Goal: Task Accomplishment & Management: Use online tool/utility

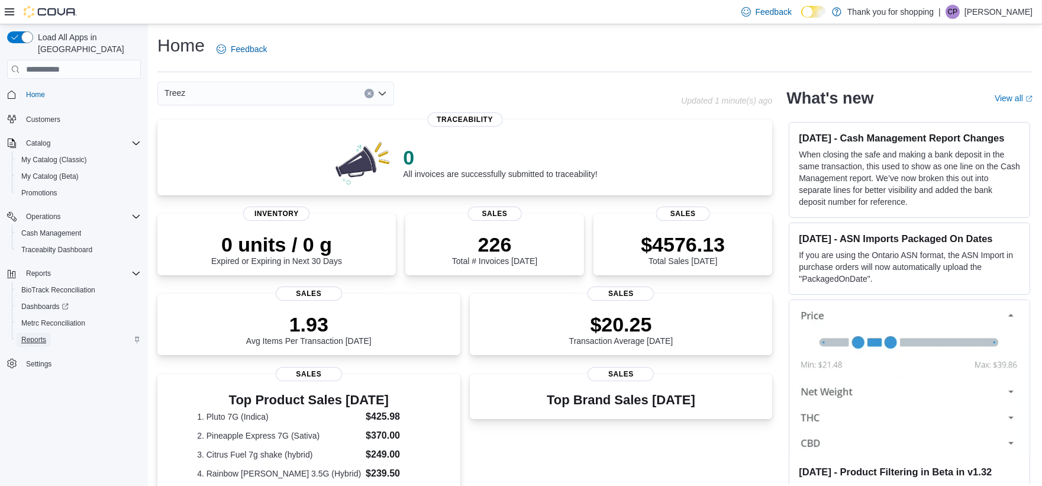
click at [41, 335] on span "Reports" at bounding box center [33, 339] width 25 height 9
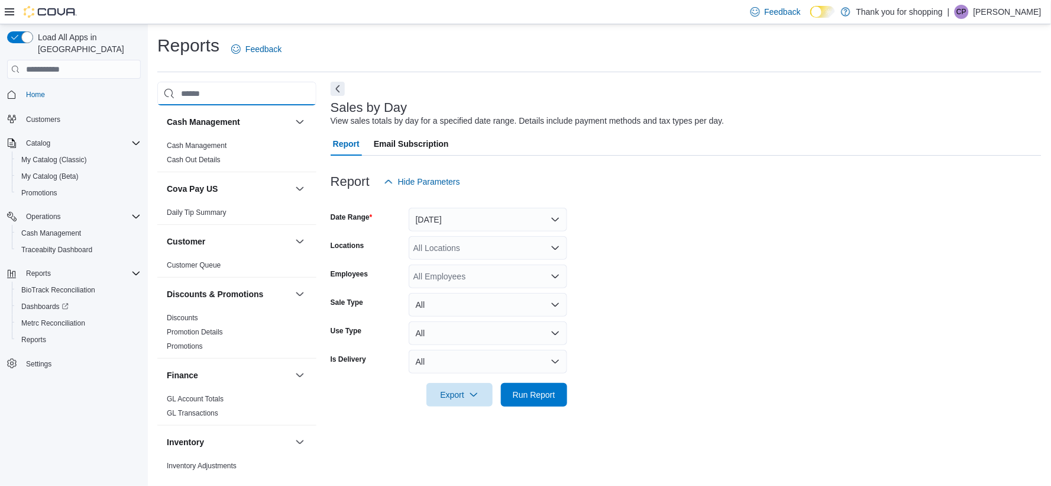
click at [233, 91] on input "search" at bounding box center [236, 94] width 159 height 24
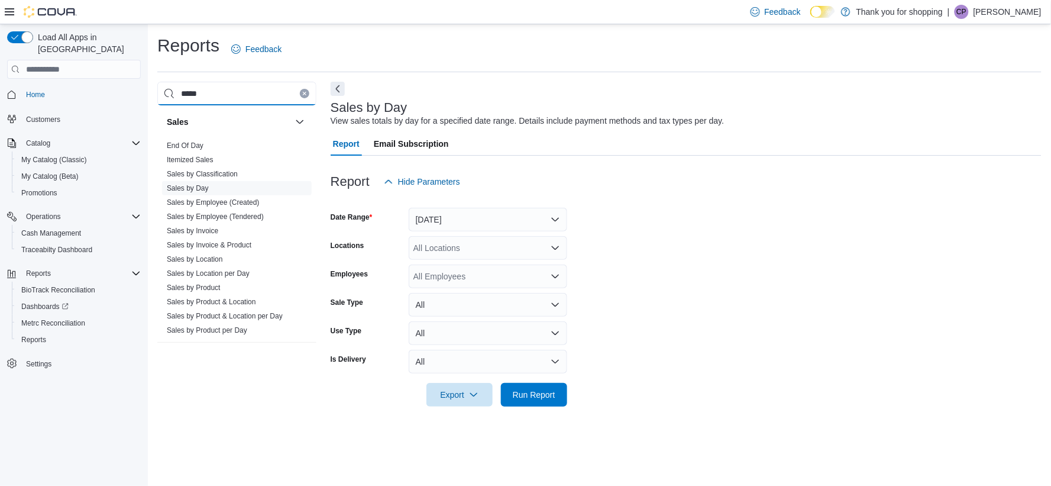
type input "*****"
click at [205, 191] on link "Sales by Day" at bounding box center [188, 188] width 42 height 8
click at [507, 251] on div "All Locations" at bounding box center [488, 248] width 159 height 24
click at [512, 299] on div "Treez" at bounding box center [488, 302] width 144 height 12
click at [702, 288] on form "Date Range [DATE] Locations Treez Combo box. Selected. Treez. Press Backspace t…" at bounding box center [686, 299] width 711 height 213
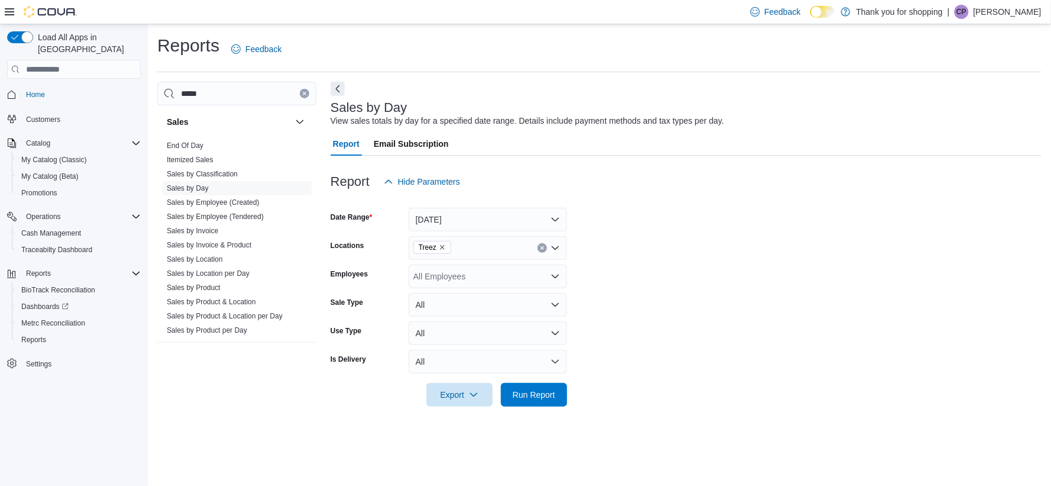
click at [472, 275] on div "All Employees" at bounding box center [488, 276] width 159 height 24
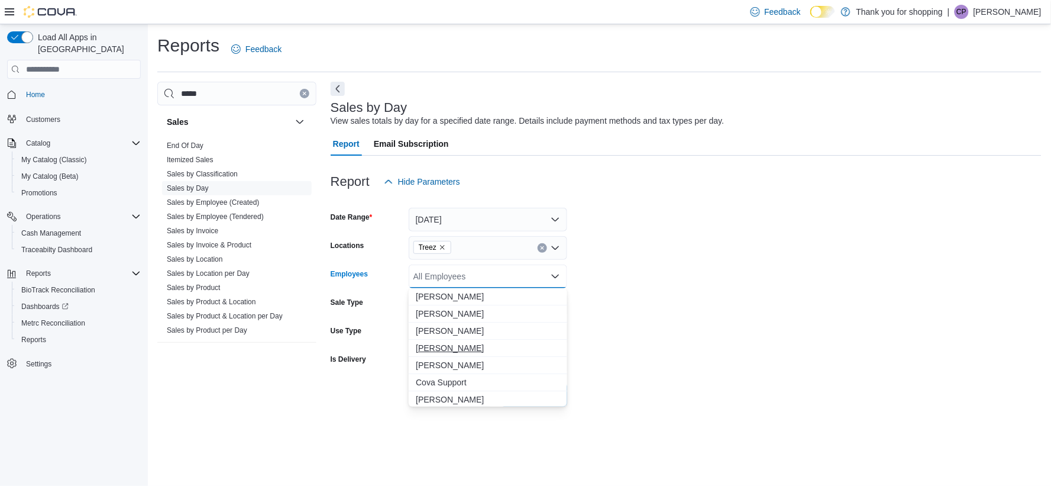
drag, startPoint x: 458, startPoint y: 344, endPoint x: 683, endPoint y: 346, distance: 225.4
click at [459, 344] on span "[PERSON_NAME]" at bounding box center [488, 348] width 144 height 12
click at [684, 346] on form "Date Range [DATE] Locations Treez Employees [PERSON_NAME] Combo box. Selected. …" at bounding box center [686, 299] width 711 height 213
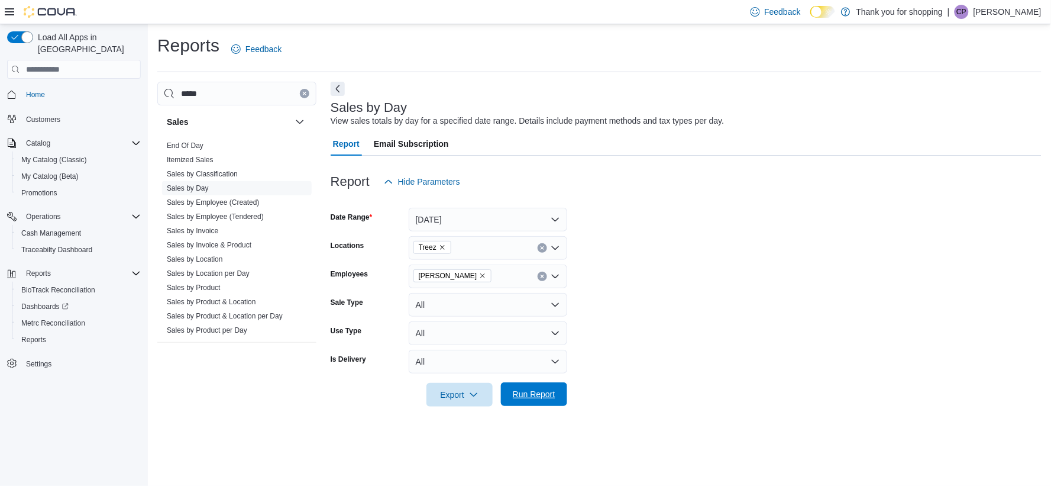
click at [549, 392] on span "Run Report" at bounding box center [534, 394] width 43 height 12
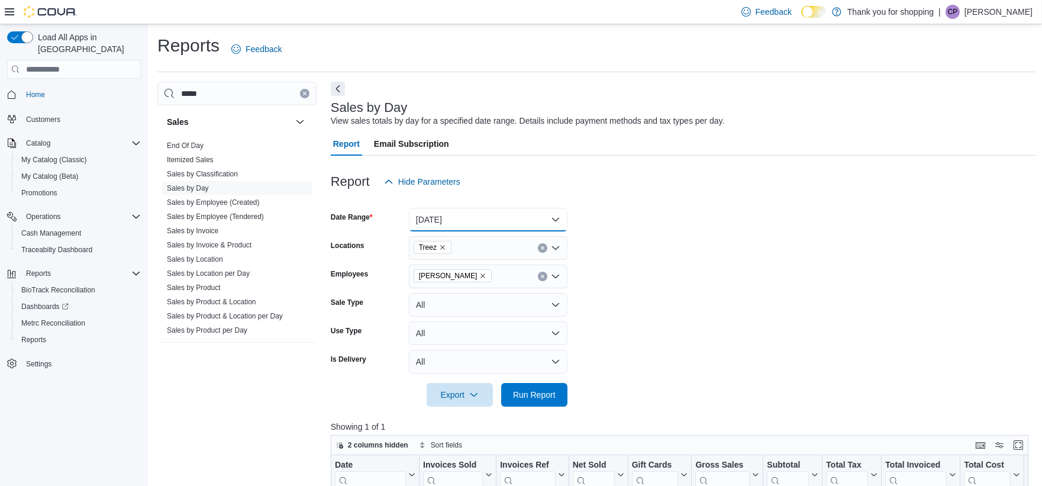
click at [486, 211] on button "[DATE]" at bounding box center [488, 220] width 159 height 24
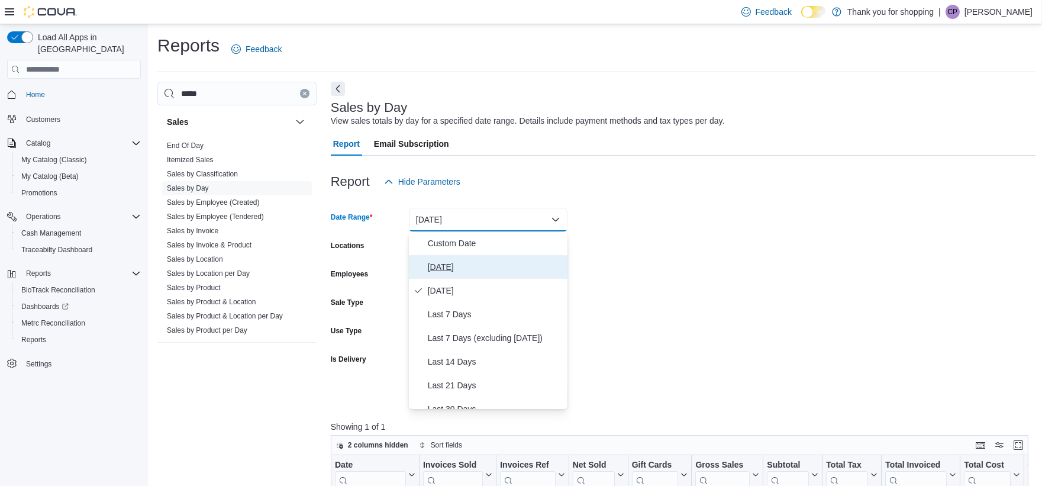
click at [463, 264] on span "[DATE]" at bounding box center [495, 267] width 135 height 14
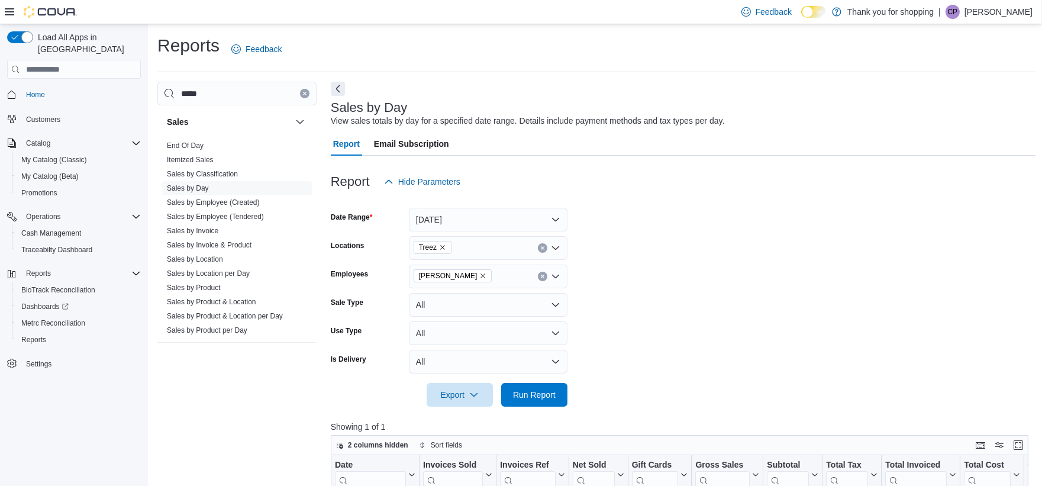
click at [638, 262] on form "Date Range [DATE] Locations Treez Employees [PERSON_NAME] Sale Type All Use Typ…" at bounding box center [683, 299] width 705 height 213
click at [559, 409] on div at bounding box center [683, 413] width 705 height 14
click at [553, 398] on span "Run Report" at bounding box center [534, 394] width 43 height 12
click at [534, 398] on span "Run Report" at bounding box center [534, 394] width 43 height 12
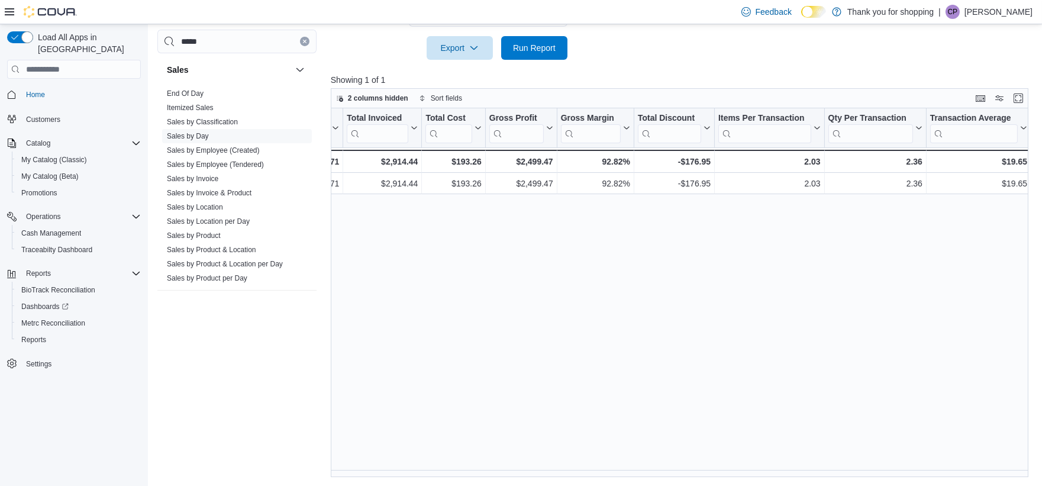
scroll to position [0, 854]
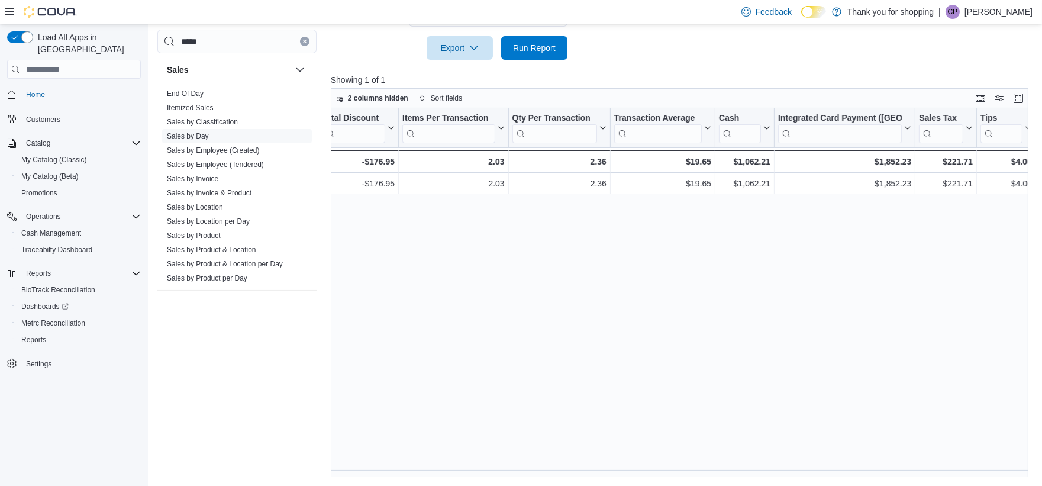
click at [806, 386] on div "Date Click to view column header actions Invoices Sold Click to view column hea…" at bounding box center [683, 292] width 705 height 369
click at [190, 135] on link "Sales by Day" at bounding box center [188, 136] width 42 height 8
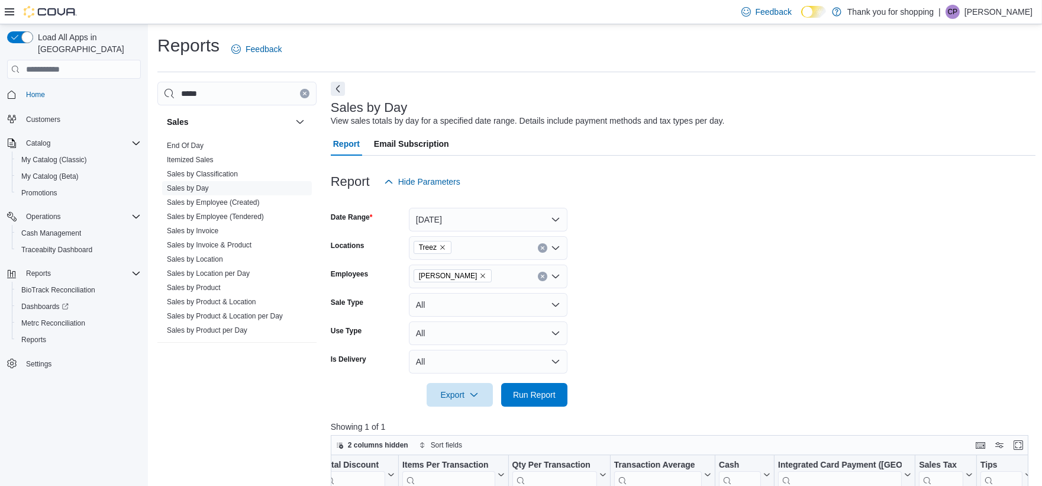
click at [515, 201] on div at bounding box center [683, 200] width 705 height 14
click at [509, 215] on button "[DATE]" at bounding box center [488, 220] width 159 height 24
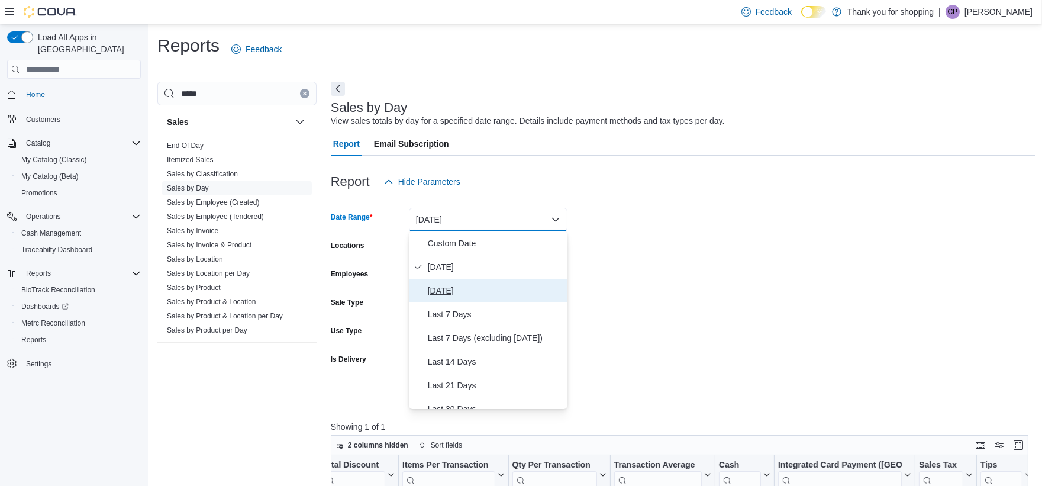
click at [448, 291] on span "[DATE]" at bounding box center [495, 290] width 135 height 14
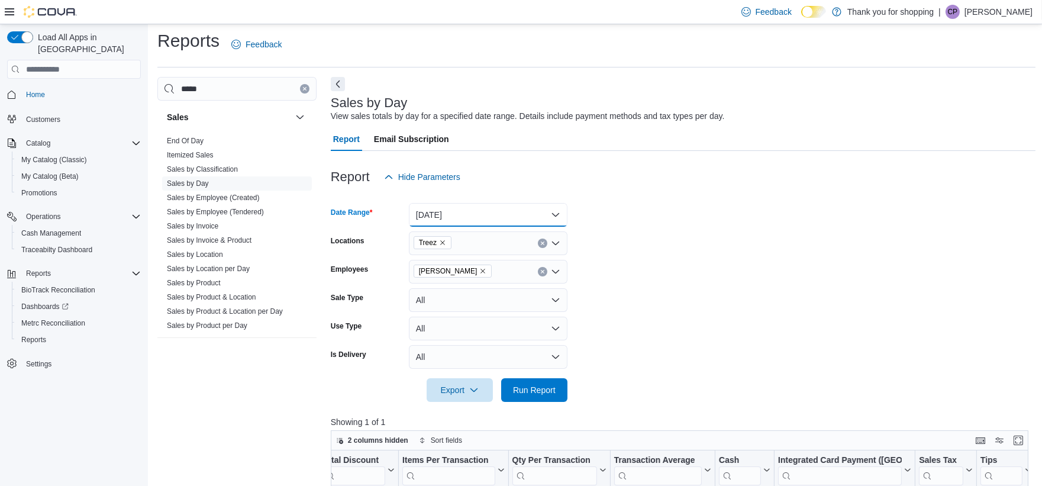
scroll to position [66, 0]
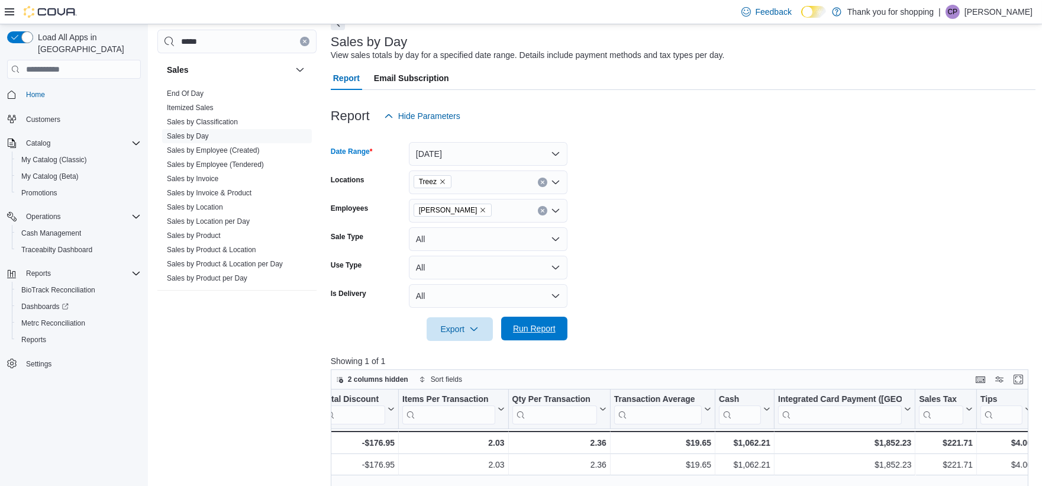
click at [557, 328] on span "Run Report" at bounding box center [534, 329] width 52 height 24
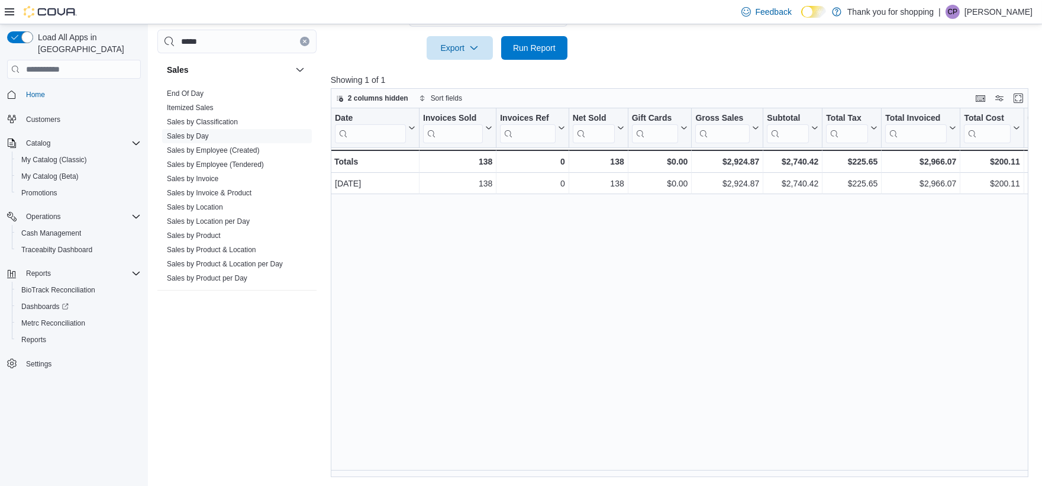
click at [303, 41] on icon "Clear input" at bounding box center [304, 41] width 5 height 5
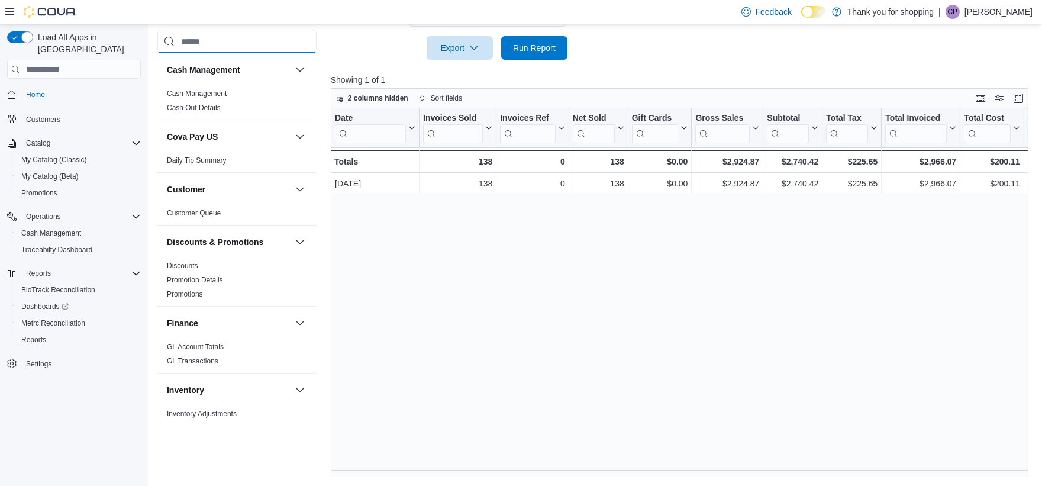
click at [200, 48] on input "search" at bounding box center [236, 42] width 159 height 24
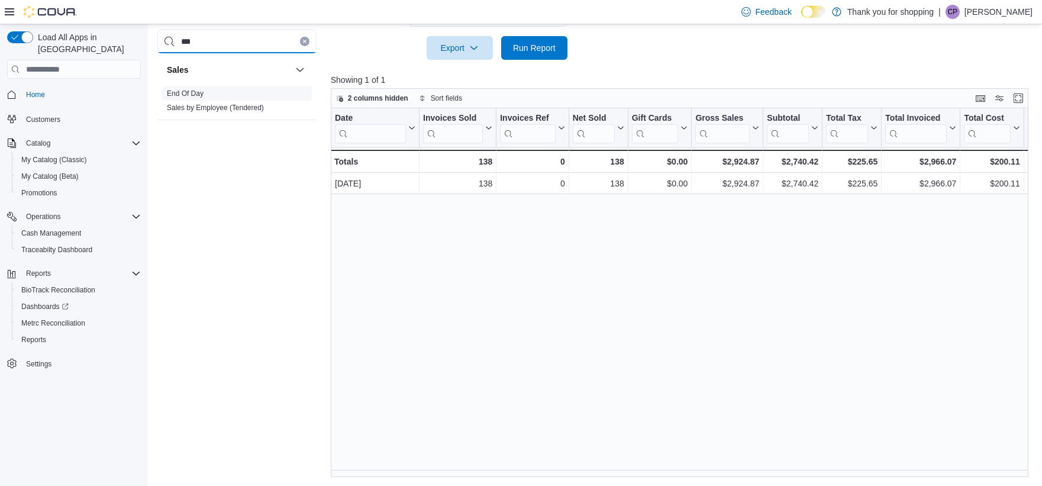
type input "***"
click at [192, 87] on span "End Of Day" at bounding box center [237, 93] width 150 height 14
click at [192, 96] on link "End Of Day" at bounding box center [185, 93] width 37 height 8
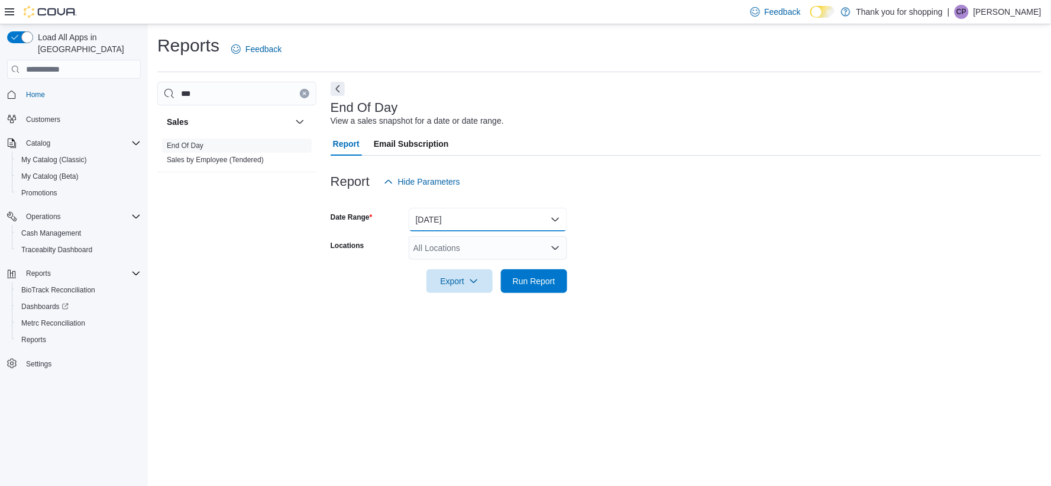
click at [470, 222] on button "[DATE]" at bounding box center [488, 220] width 159 height 24
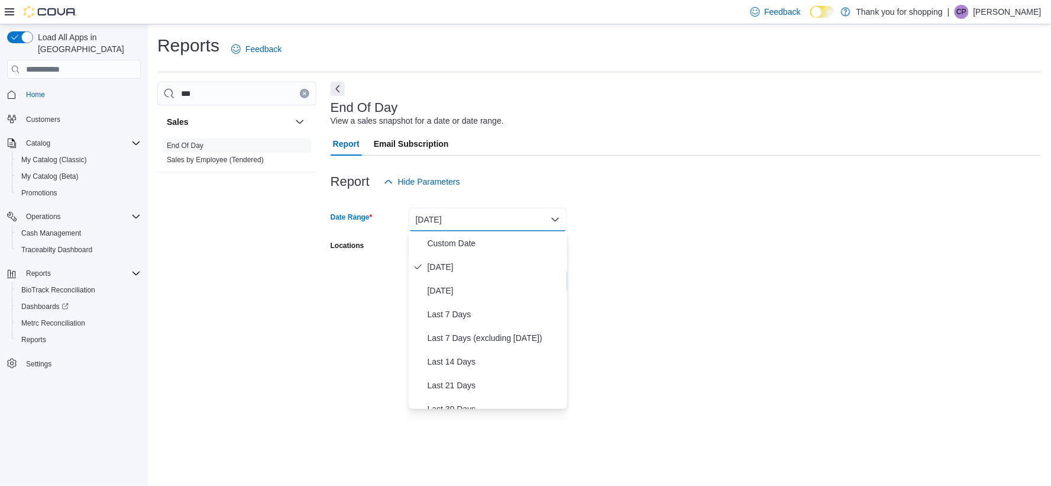
click at [717, 276] on form "Date Range [DATE] Locations All Locations Export Run Report" at bounding box center [686, 242] width 711 height 99
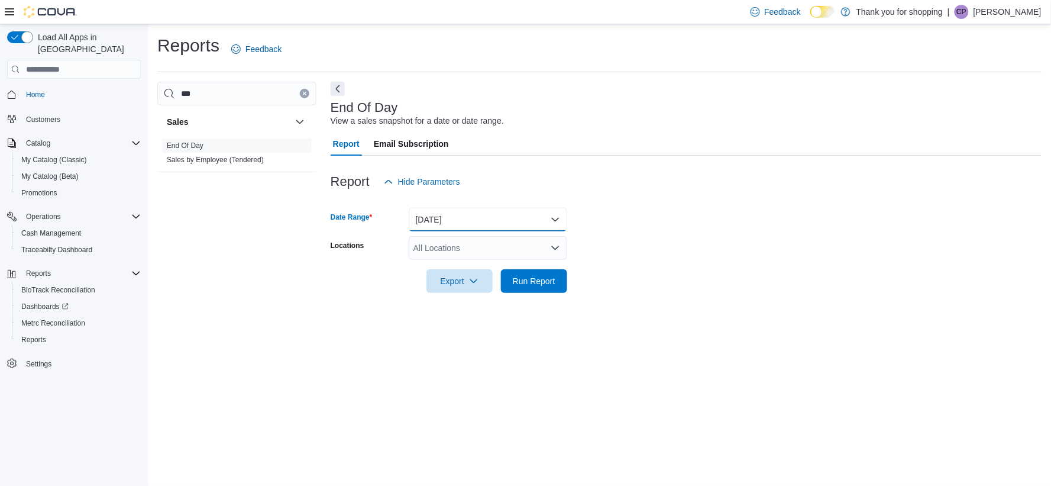
click at [484, 215] on button "[DATE]" at bounding box center [488, 220] width 159 height 24
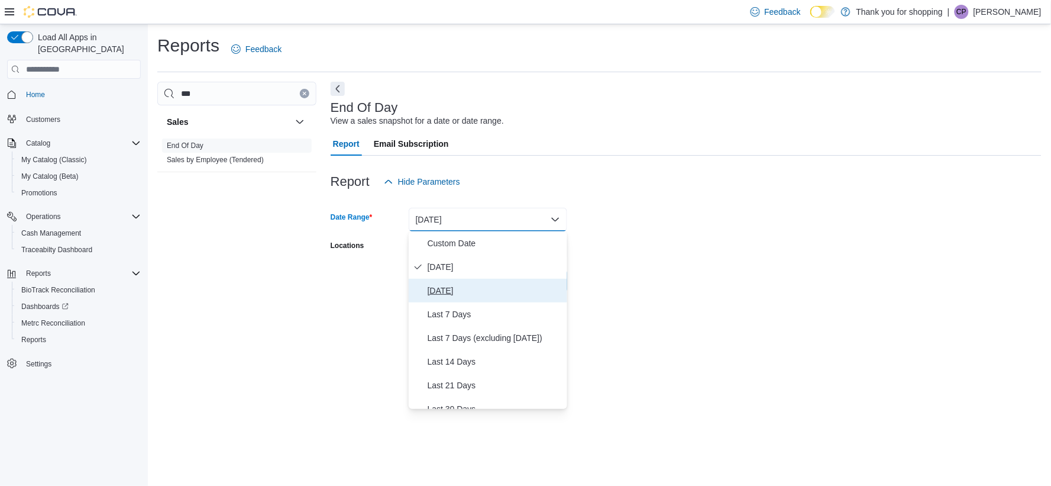
click at [493, 294] on span "[DATE]" at bounding box center [495, 290] width 135 height 14
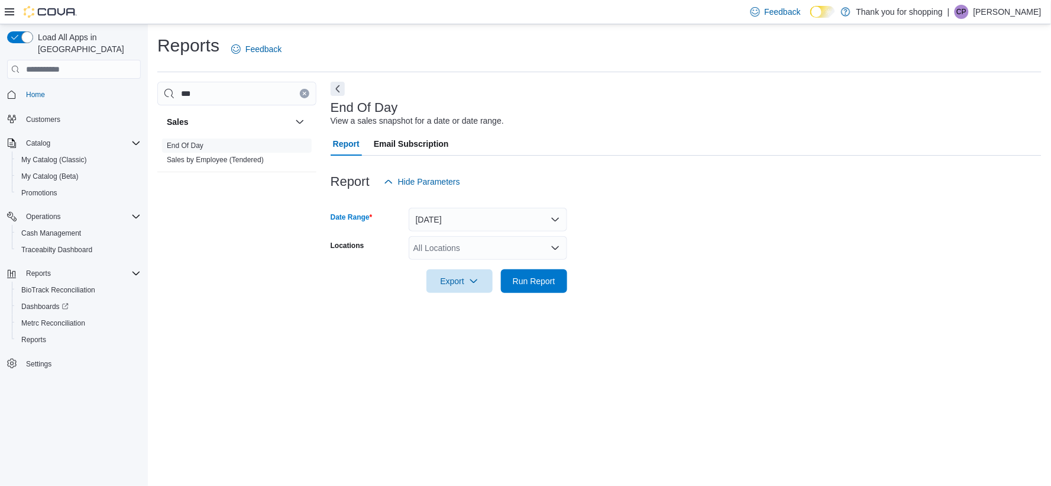
click at [663, 273] on form "Date Range [DATE] Locations All Locations Export Run Report" at bounding box center [686, 242] width 711 height 99
click at [463, 246] on div "All Locations" at bounding box center [488, 248] width 159 height 24
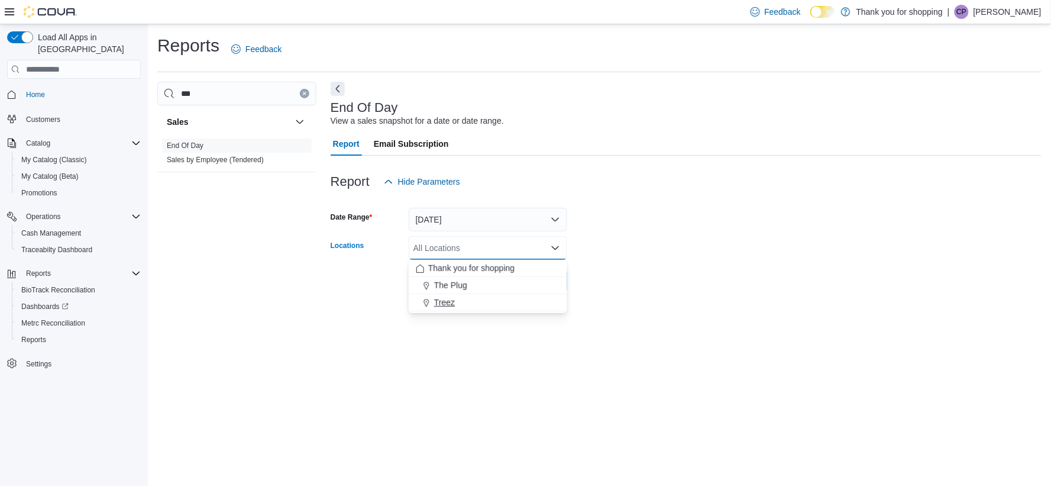
click at [457, 302] on div "Treez" at bounding box center [488, 302] width 144 height 12
drag, startPoint x: 651, startPoint y: 271, endPoint x: 553, endPoint y: 280, distance: 99.3
click at [651, 272] on form "Date Range [DATE] Locations Treez Combo box. Selected. Treez. Press Backspace t…" at bounding box center [686, 242] width 711 height 99
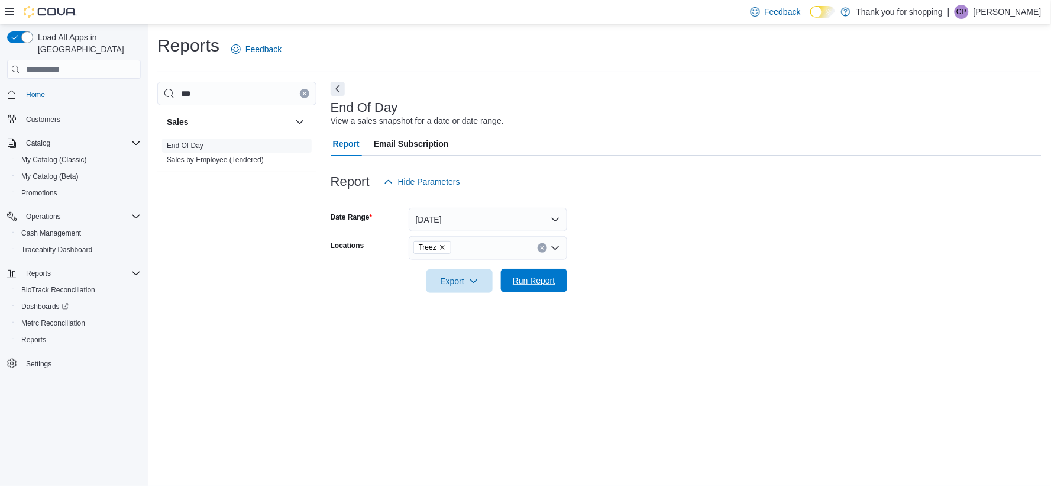
click at [519, 285] on span "Run Report" at bounding box center [534, 281] width 43 height 12
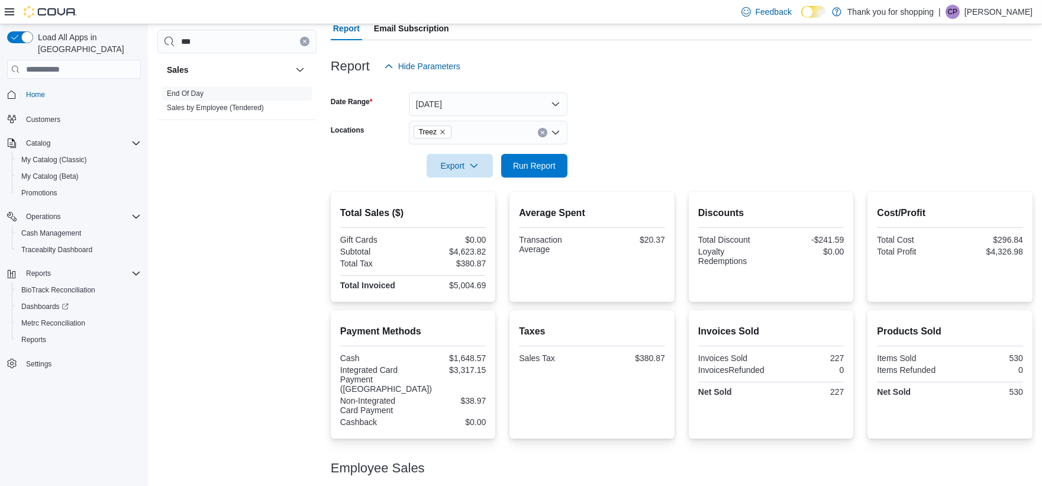
scroll to position [181, 0]
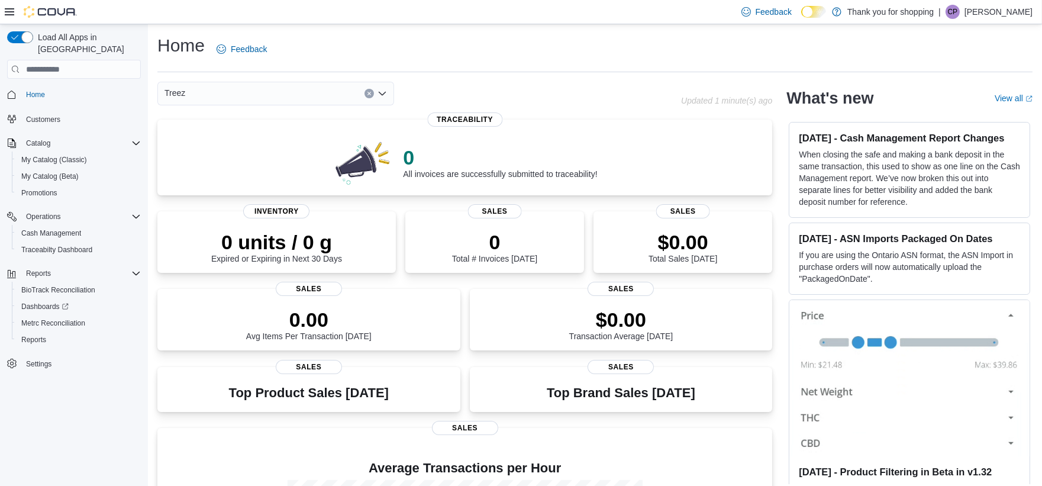
click at [1003, 14] on p "[PERSON_NAME]" at bounding box center [998, 12] width 68 height 14
click at [975, 118] on button "Sign Out" at bounding box center [973, 114] width 109 height 19
